Goal: Navigation & Orientation: Find specific page/section

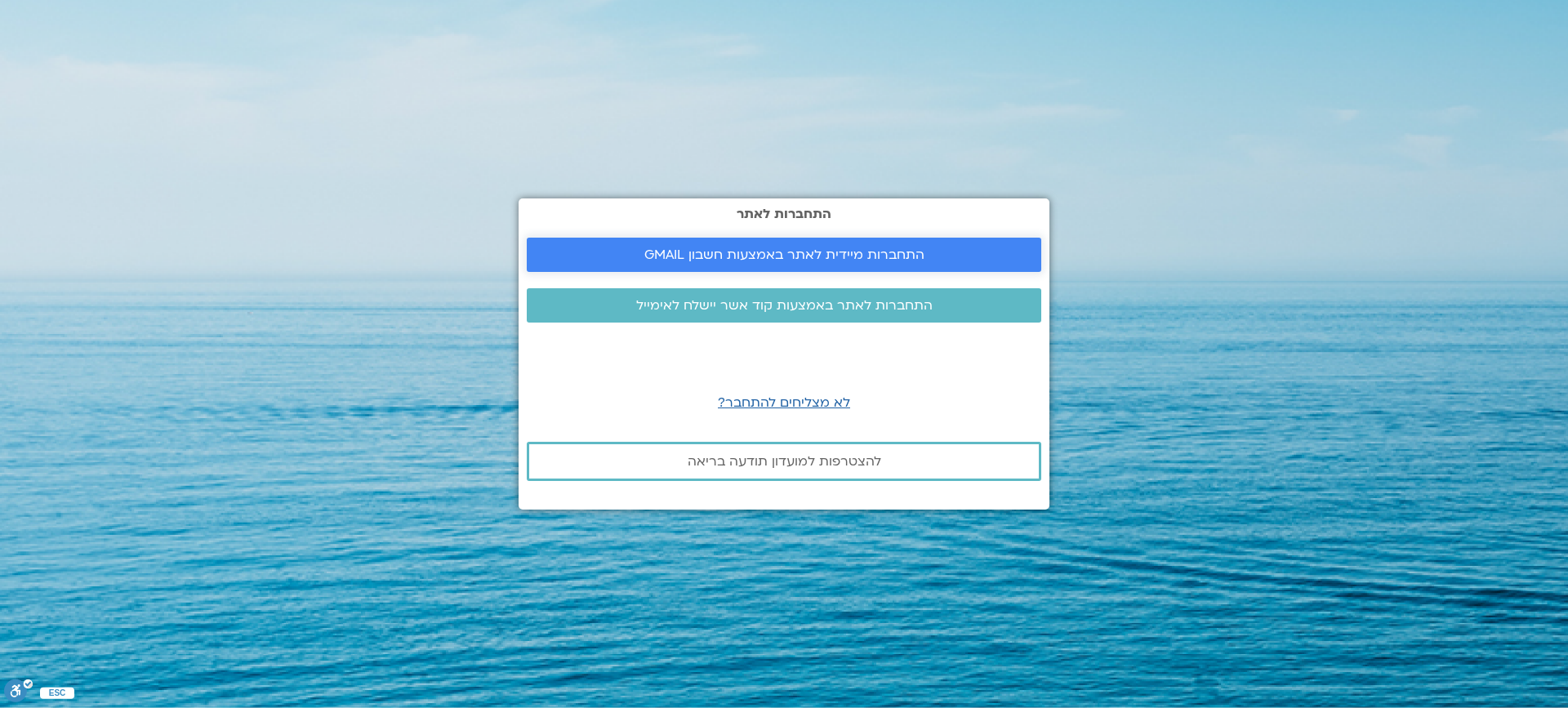
click at [841, 253] on span "התחברות מיידית לאתר באמצעות חשבון GMAIL" at bounding box center [784, 254] width 281 height 15
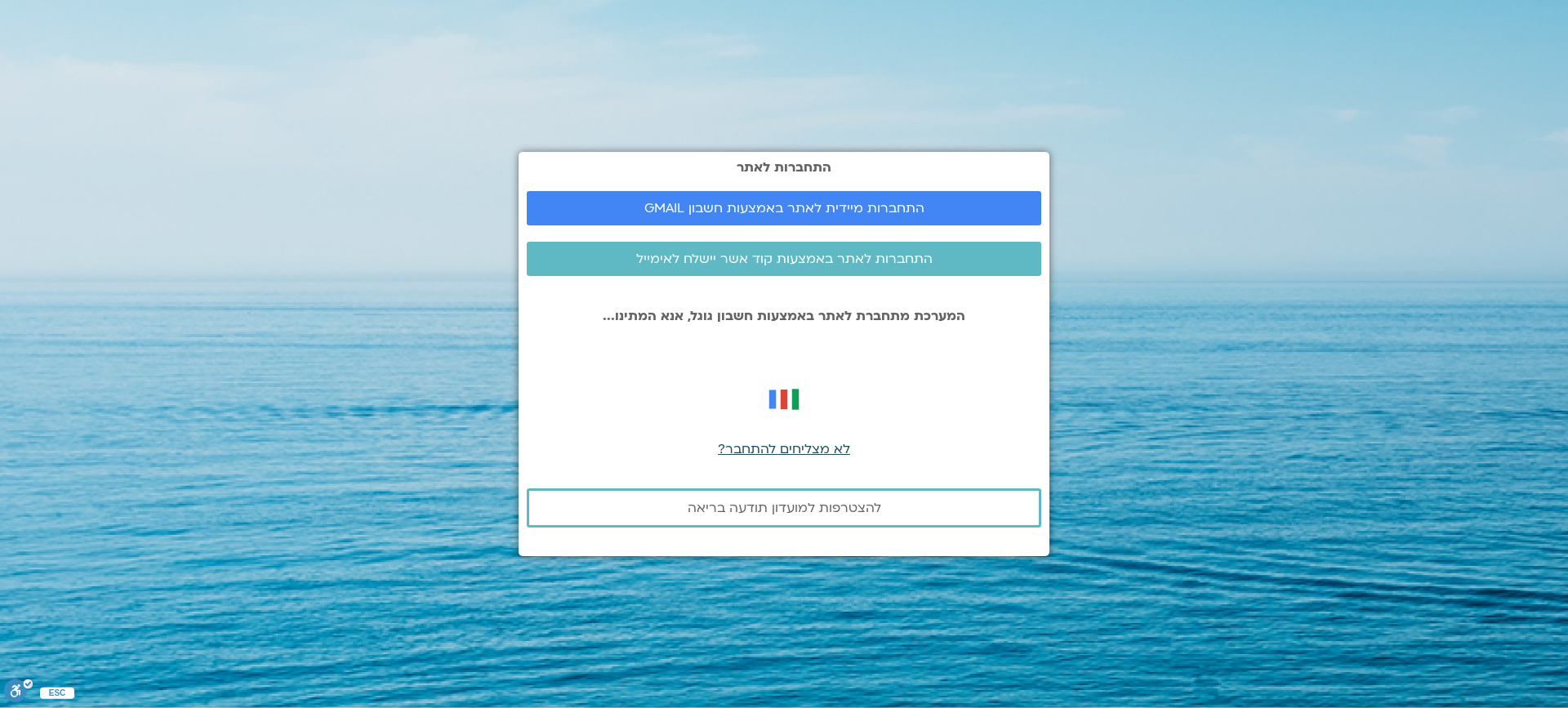
click at [778, 451] on span "לא מצליחים להתחבר?" at bounding box center [784, 449] width 132 height 18
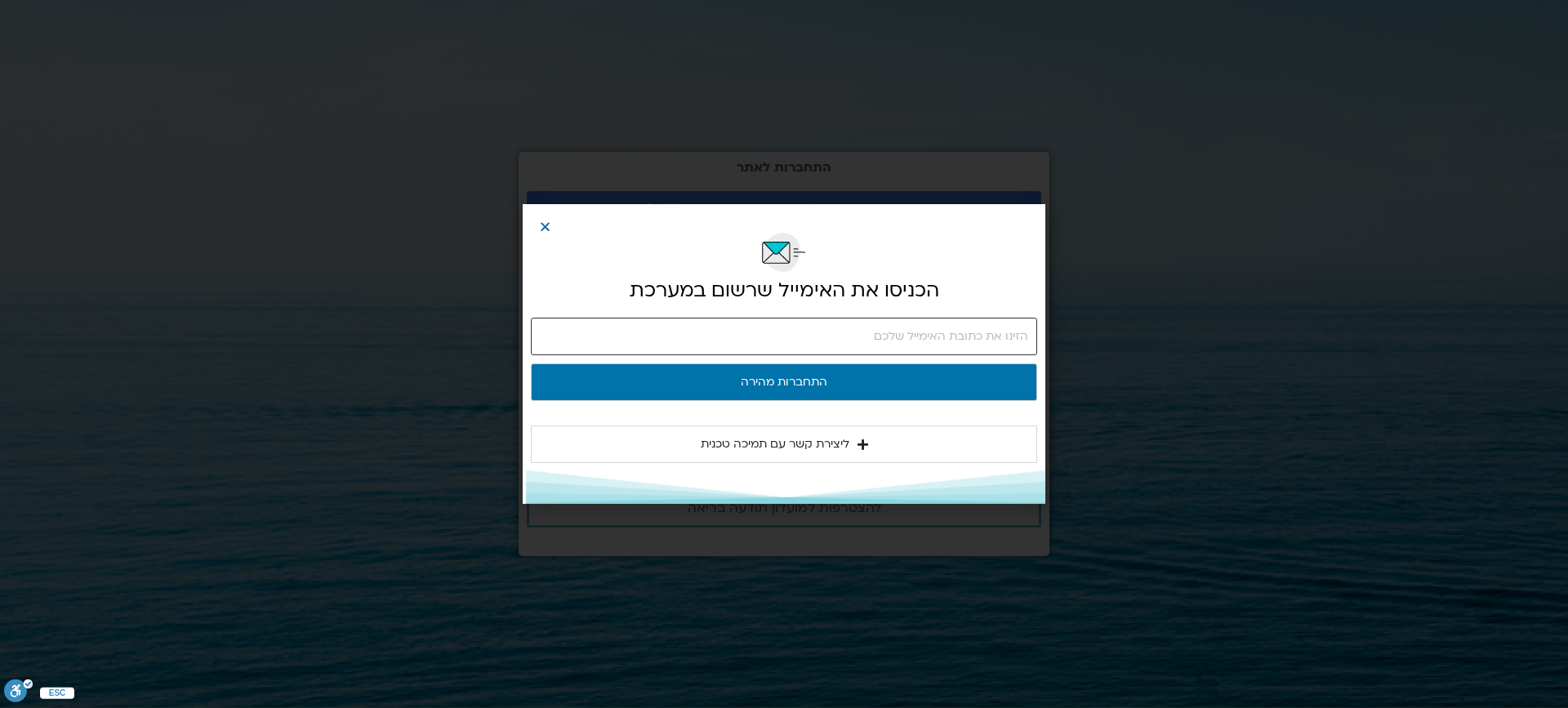
click at [1025, 334] on input "email" at bounding box center [784, 337] width 506 height 37
type input "[EMAIL_ADDRESS][DOMAIN_NAME]"
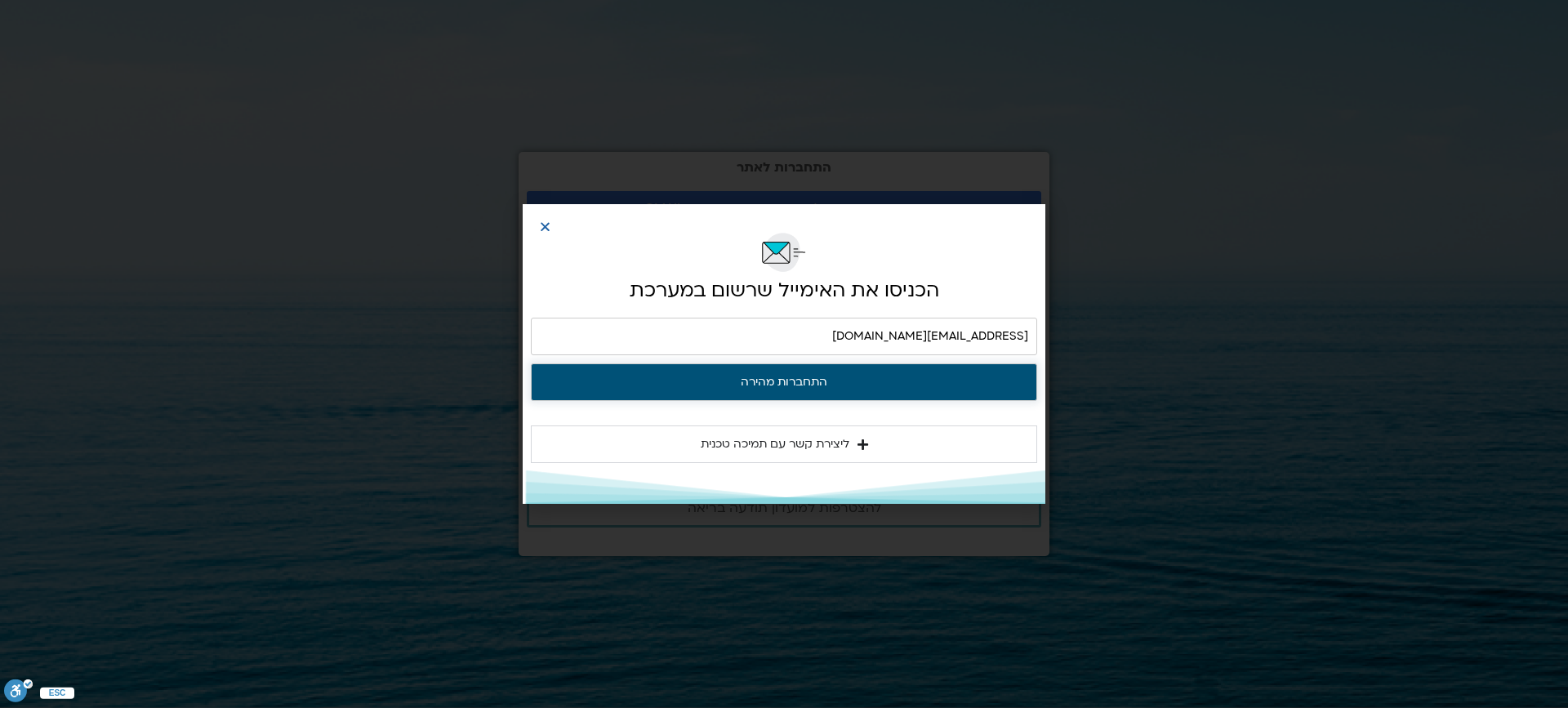
click at [799, 385] on button "התחברות מהירה" at bounding box center [784, 382] width 506 height 37
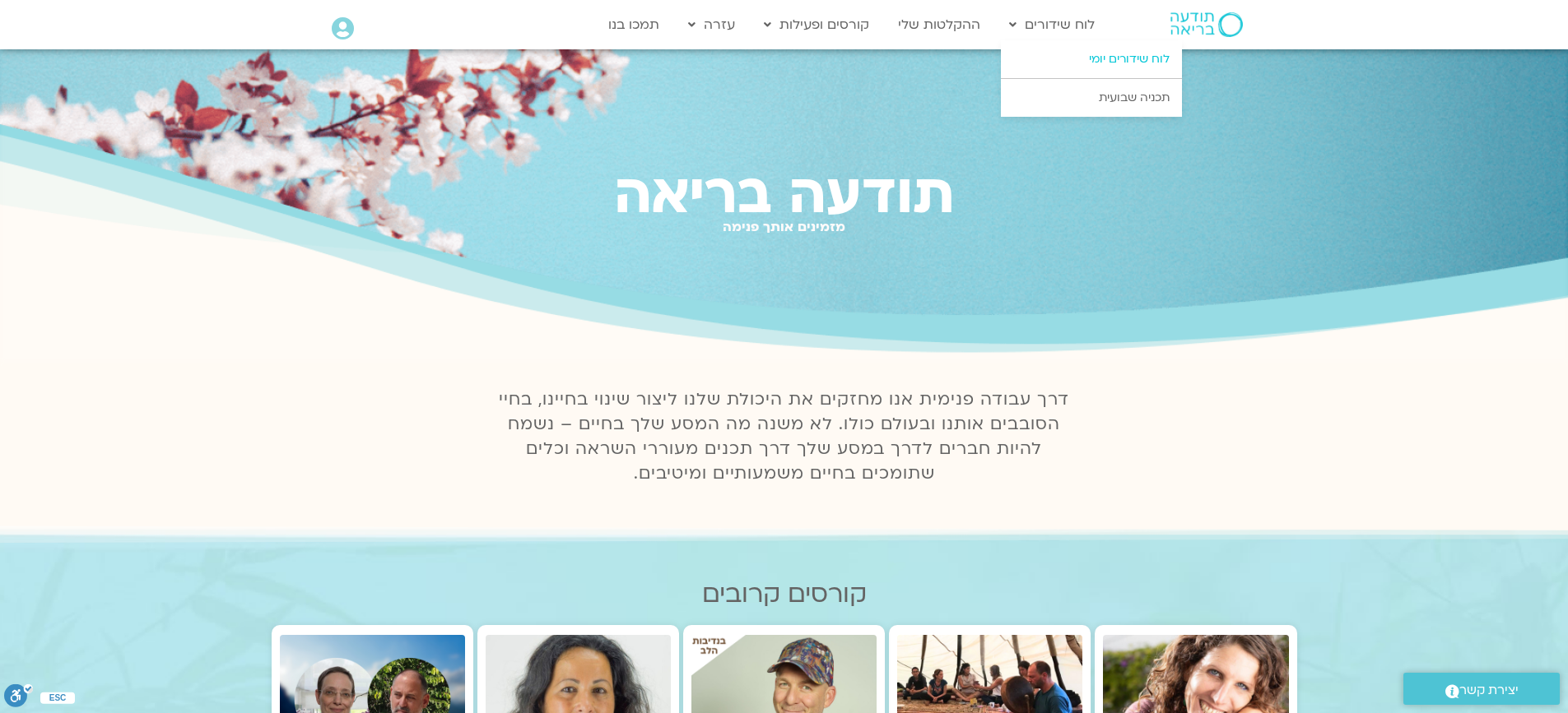
click at [1092, 62] on link "לוח שידורים יומי" at bounding box center [1091, 59] width 181 height 38
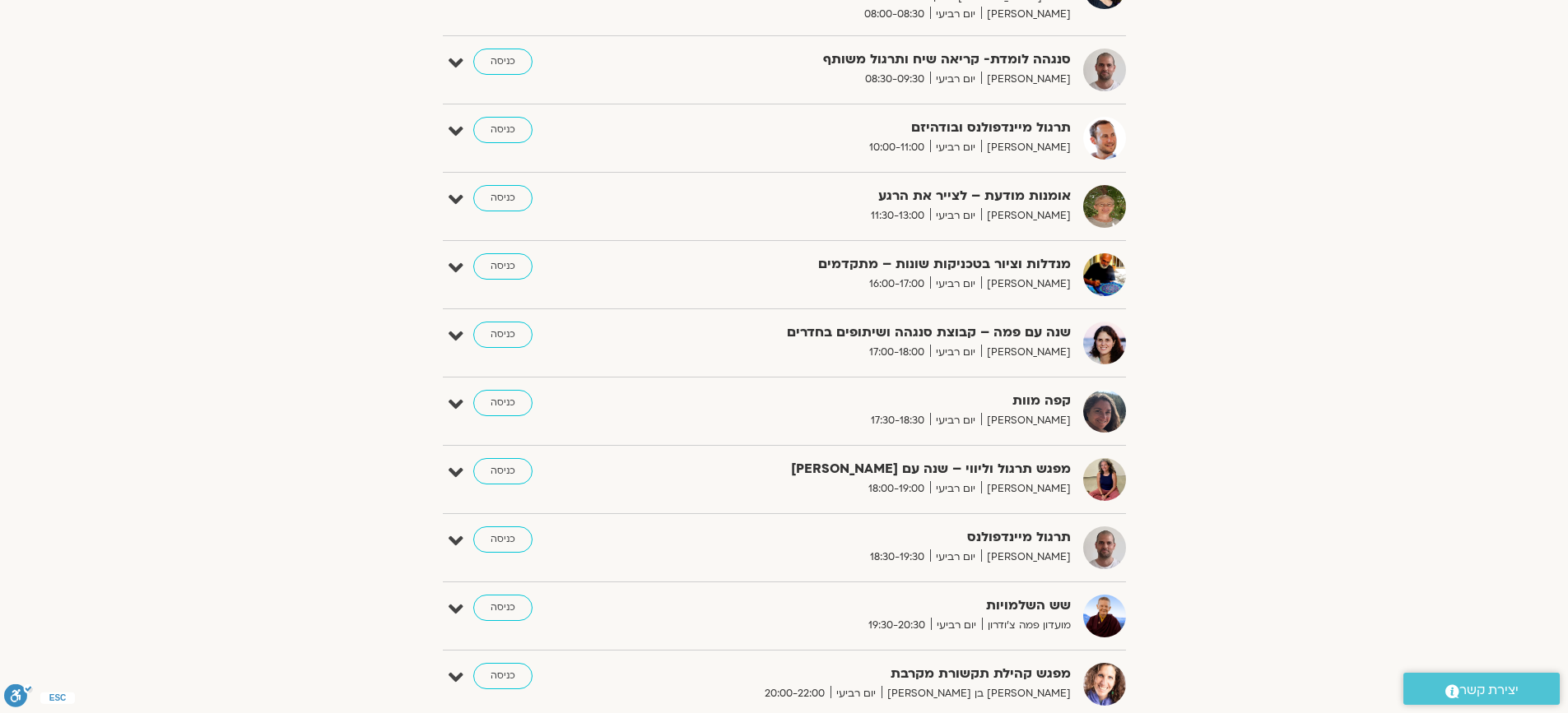
scroll to position [132, 0]
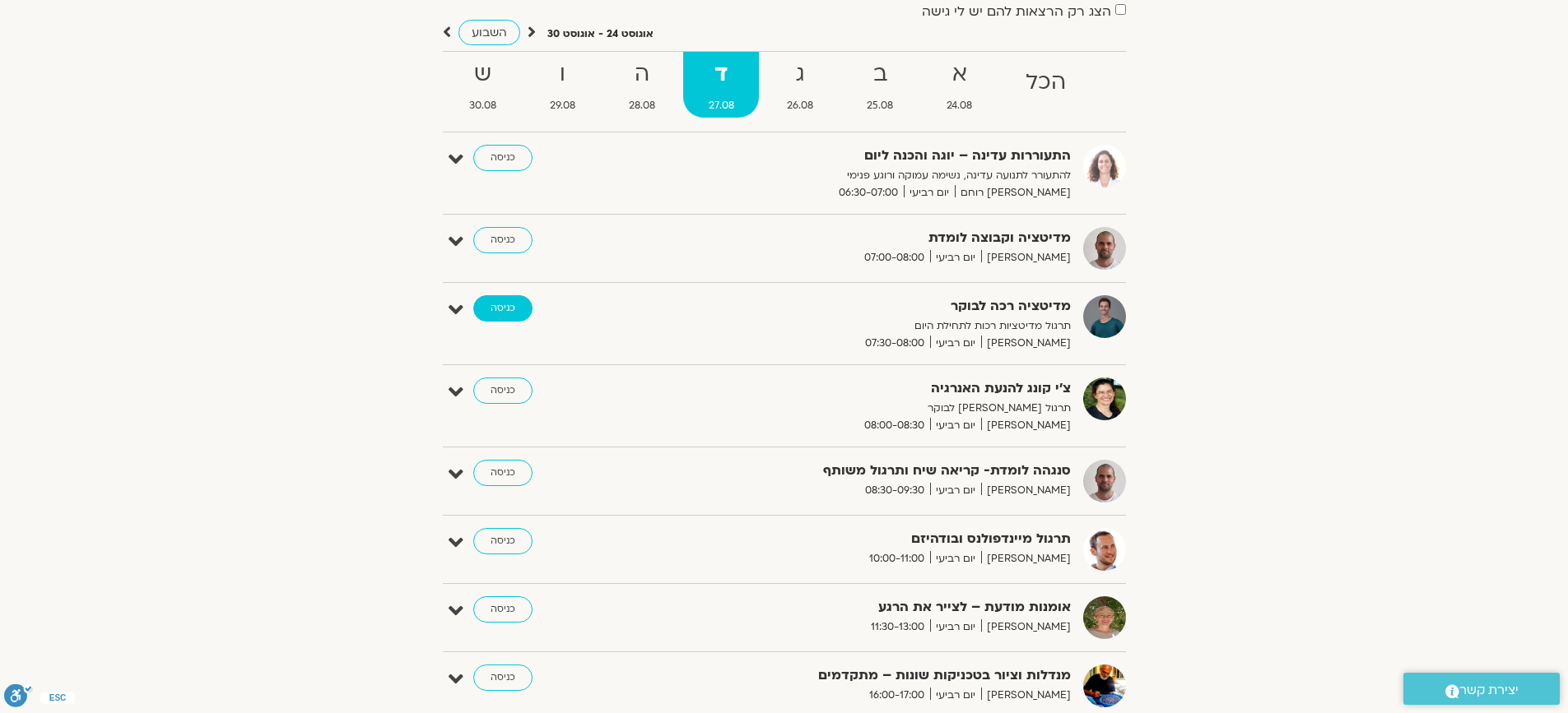
click at [501, 306] on link "כניסה" at bounding box center [503, 308] width 60 height 27
